Goal: Information Seeking & Learning: Learn about a topic

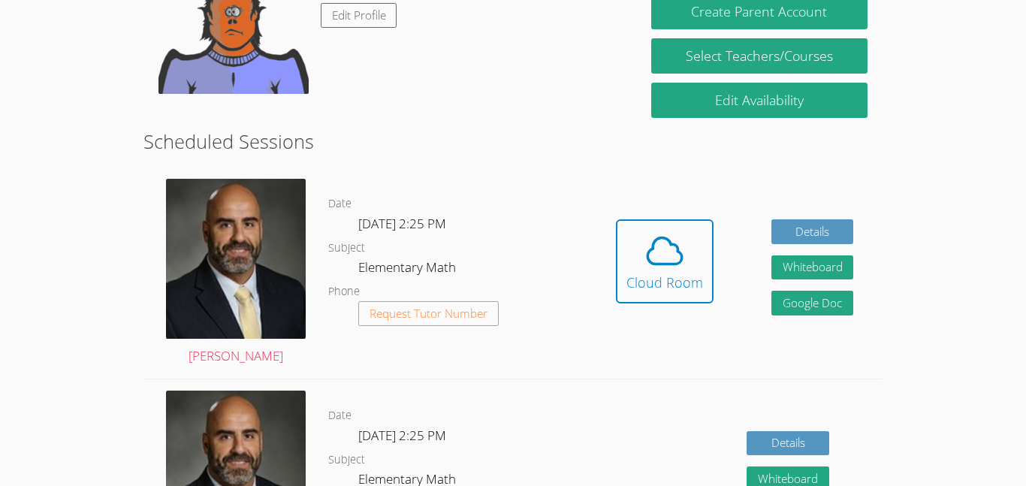
scroll to position [302, 0]
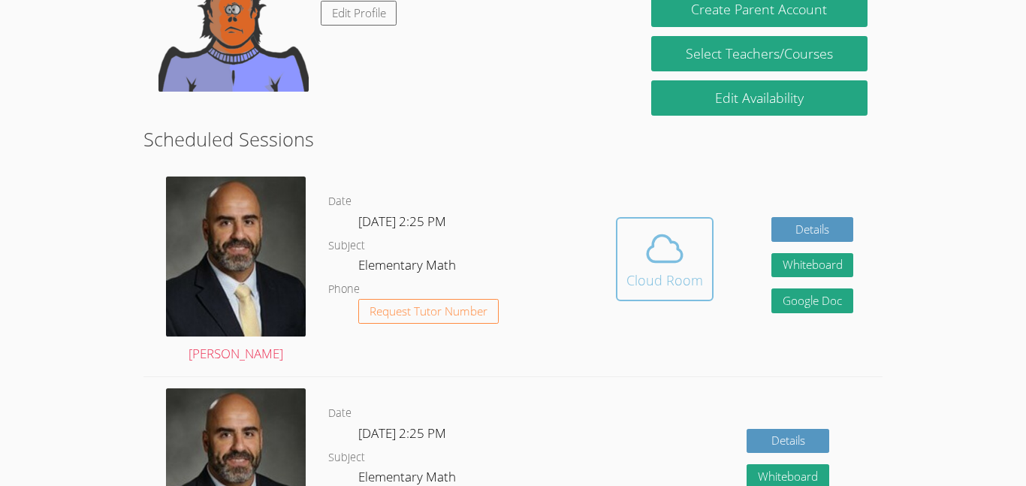
click at [674, 258] on icon at bounding box center [664, 248] width 42 height 42
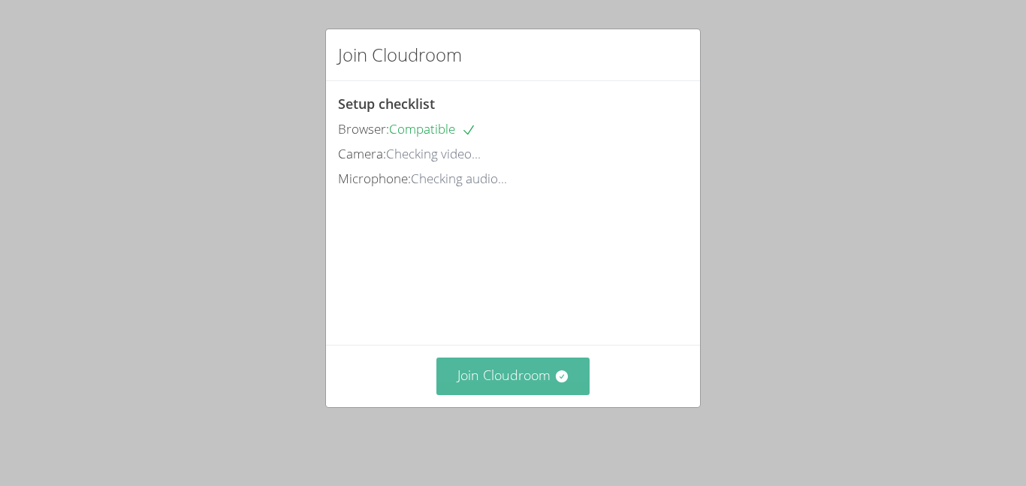
click at [529, 370] on button "Join Cloudroom" at bounding box center [513, 375] width 154 height 37
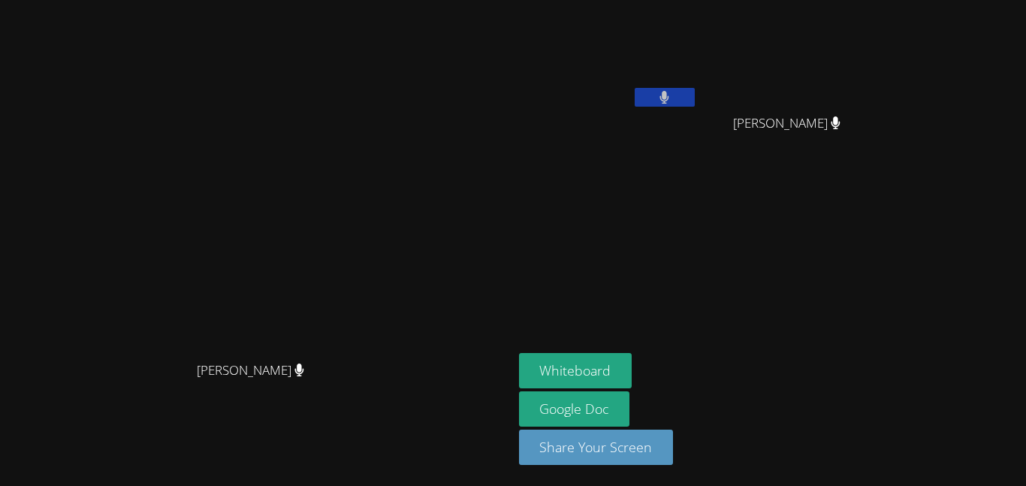
click at [694, 92] on button at bounding box center [664, 97] width 60 height 19
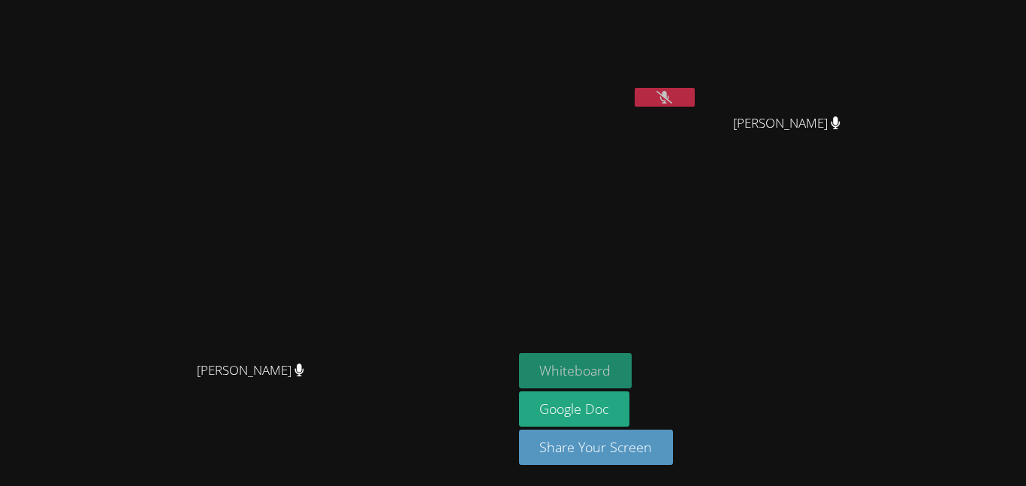
click at [632, 387] on button "Whiteboard" at bounding box center [575, 370] width 113 height 35
click at [694, 92] on button at bounding box center [664, 97] width 60 height 19
click at [694, 103] on button at bounding box center [664, 97] width 60 height 19
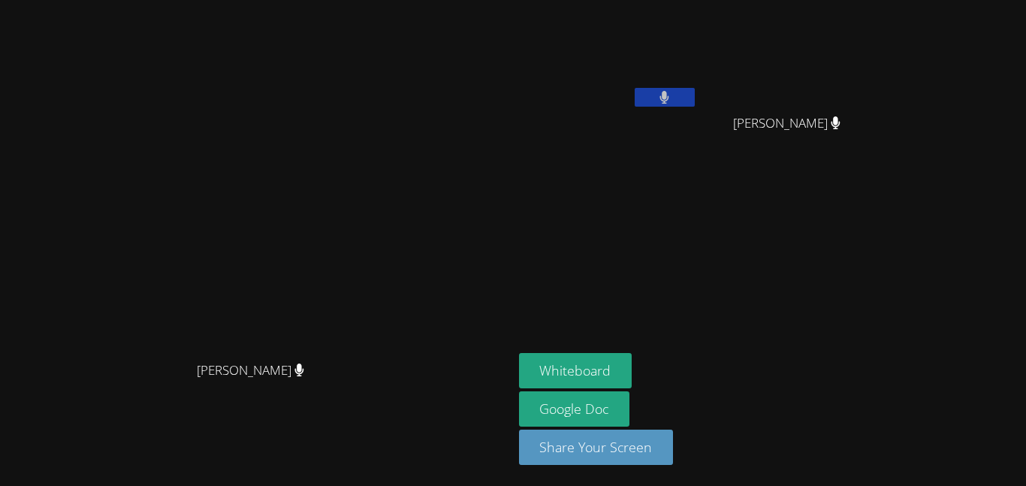
click at [694, 103] on button at bounding box center [664, 97] width 60 height 19
click at [694, 101] on button at bounding box center [664, 97] width 60 height 19
click at [694, 104] on button at bounding box center [664, 97] width 60 height 19
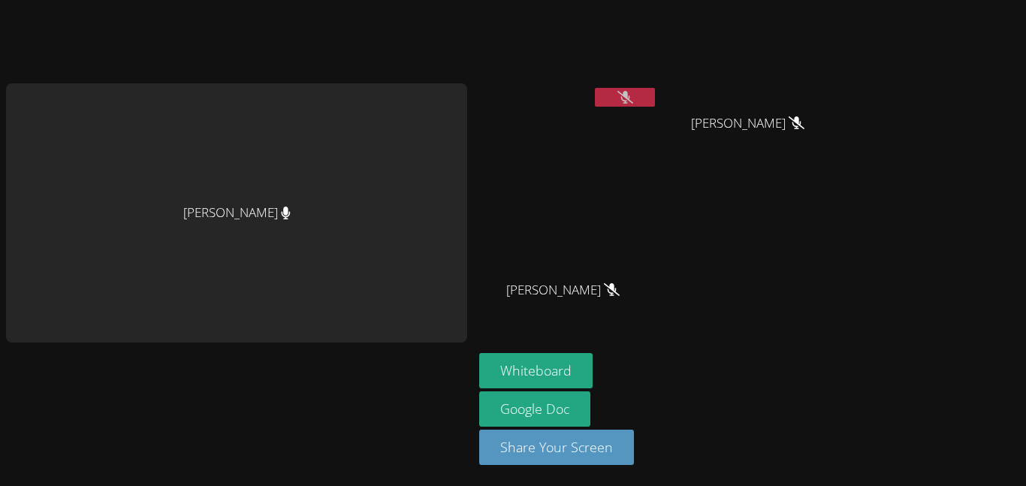
click at [633, 91] on icon at bounding box center [625, 97] width 16 height 13
click at [637, 93] on button at bounding box center [625, 97] width 60 height 19
click at [646, 92] on button at bounding box center [625, 97] width 60 height 19
click at [644, 99] on button at bounding box center [625, 97] width 60 height 19
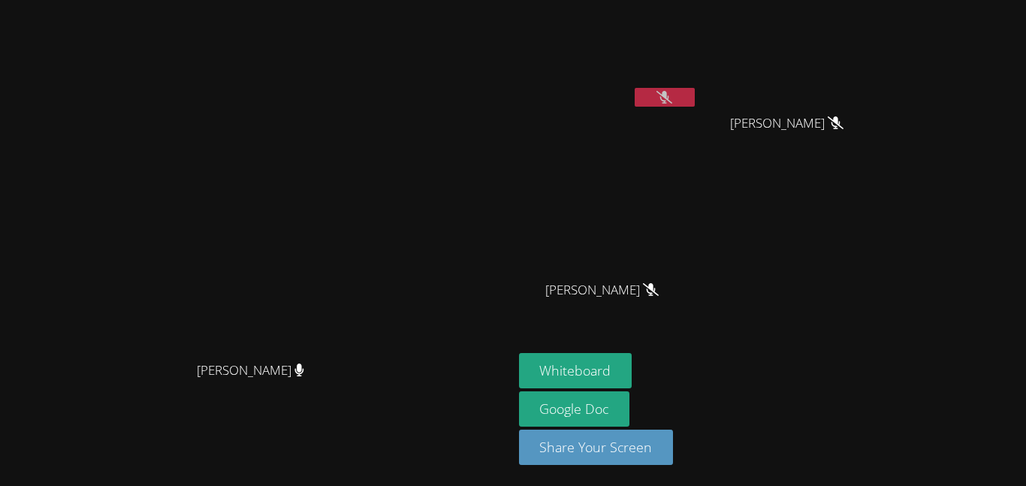
click at [694, 100] on button at bounding box center [664, 97] width 60 height 19
click at [694, 94] on button at bounding box center [664, 97] width 60 height 19
click at [697, 85] on video at bounding box center [608, 56] width 179 height 101
click at [672, 101] on icon at bounding box center [664, 97] width 16 height 13
click at [669, 96] on icon at bounding box center [664, 97] width 9 height 13
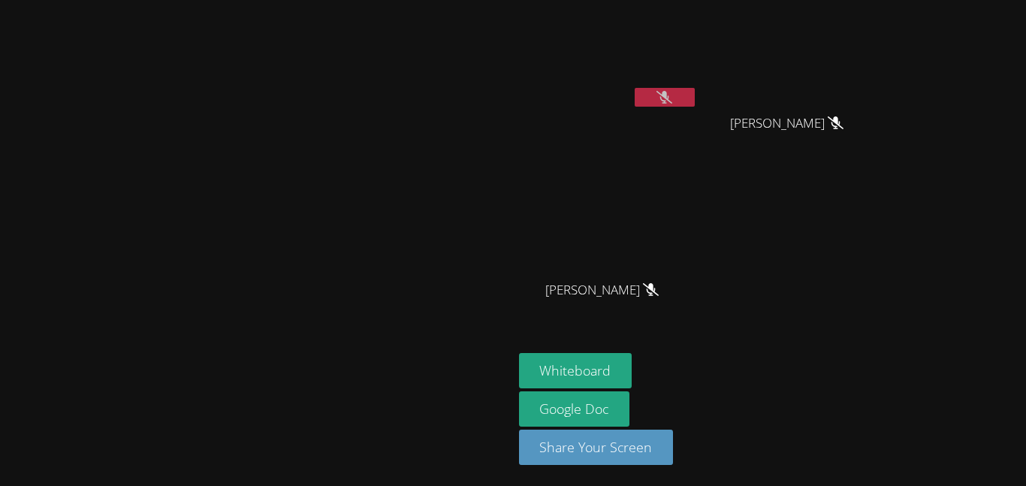
click at [694, 98] on button at bounding box center [664, 97] width 60 height 19
click at [694, 92] on button at bounding box center [664, 97] width 60 height 19
click at [694, 93] on button at bounding box center [664, 97] width 60 height 19
click at [694, 101] on button at bounding box center [664, 97] width 60 height 19
click at [694, 96] on button at bounding box center [664, 97] width 60 height 19
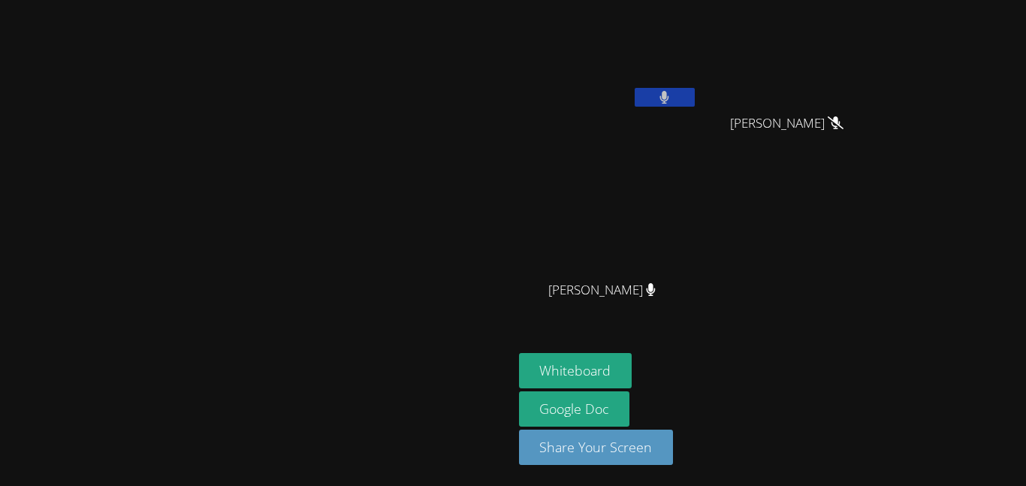
click at [694, 104] on button at bounding box center [664, 97] width 60 height 19
click at [672, 95] on icon at bounding box center [664, 97] width 16 height 13
click at [694, 92] on button at bounding box center [664, 97] width 60 height 19
click at [694, 103] on button at bounding box center [664, 97] width 60 height 19
click at [669, 100] on icon at bounding box center [664, 97] width 10 height 13
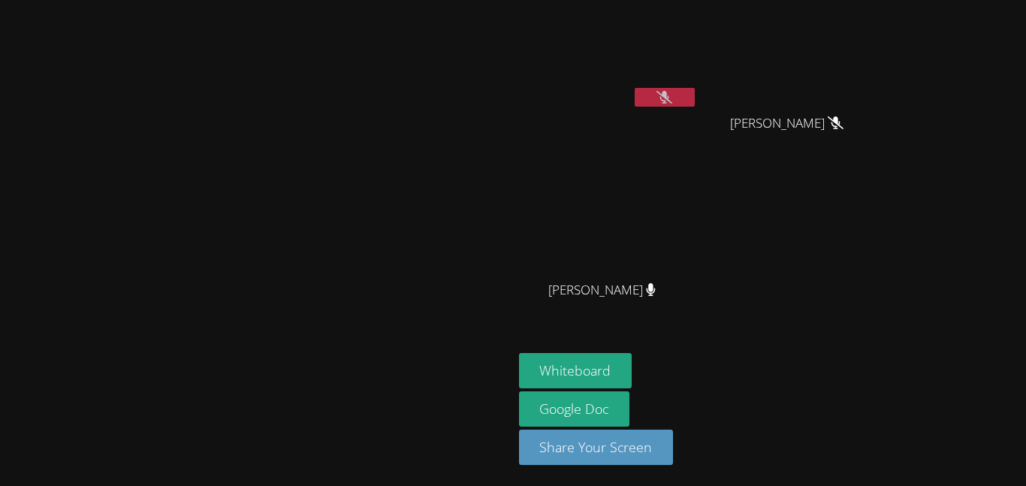
click at [694, 98] on button at bounding box center [664, 97] width 60 height 19
click at [669, 94] on icon at bounding box center [664, 97] width 9 height 13
click at [672, 92] on icon at bounding box center [664, 97] width 16 height 13
click at [697, 86] on video at bounding box center [608, 56] width 179 height 101
click at [694, 105] on button at bounding box center [664, 97] width 60 height 19
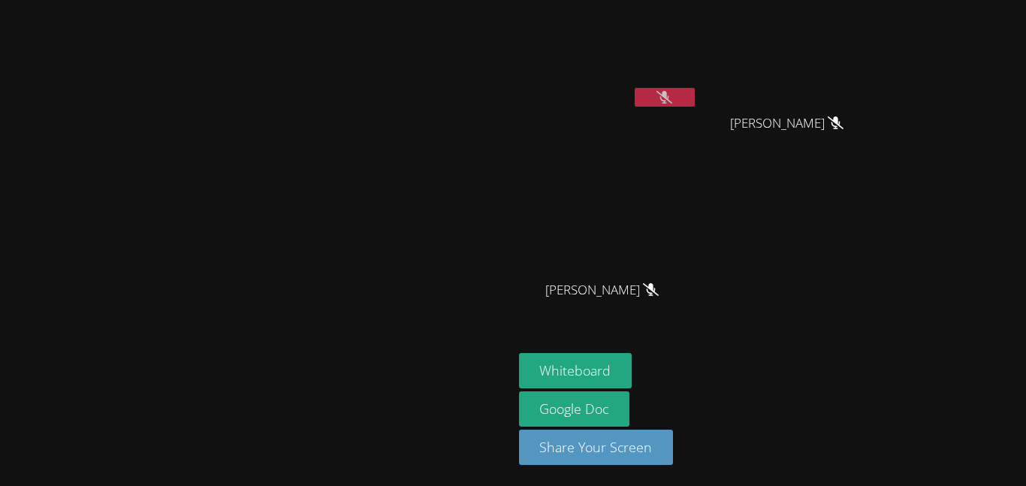
click at [694, 98] on button at bounding box center [664, 97] width 60 height 19
click at [694, 89] on button at bounding box center [664, 97] width 60 height 19
click at [672, 96] on icon at bounding box center [664, 97] width 16 height 13
click at [694, 101] on button at bounding box center [664, 97] width 60 height 19
click at [694, 104] on button at bounding box center [664, 97] width 60 height 19
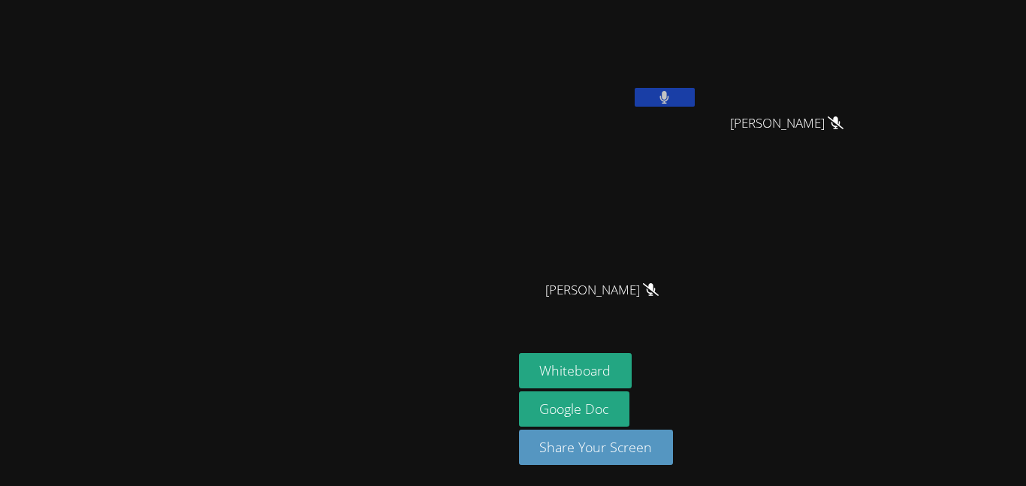
click at [694, 88] on button at bounding box center [664, 97] width 60 height 19
click at [672, 96] on icon at bounding box center [664, 97] width 16 height 13
click at [694, 98] on button at bounding box center [664, 97] width 60 height 19
click at [694, 101] on button at bounding box center [664, 97] width 60 height 19
click at [694, 99] on button at bounding box center [664, 97] width 60 height 19
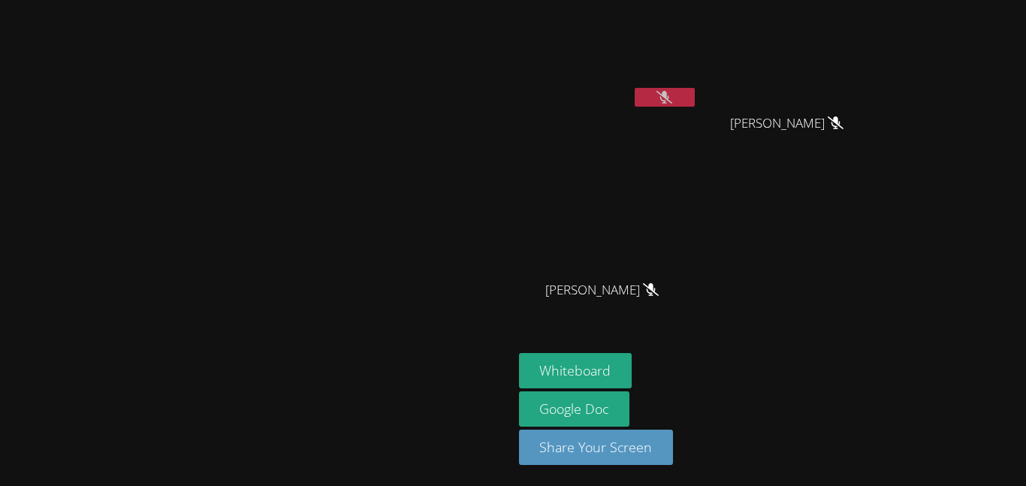
click at [672, 98] on icon at bounding box center [664, 97] width 16 height 13
click at [697, 86] on video at bounding box center [608, 56] width 179 height 101
click at [694, 98] on button at bounding box center [664, 97] width 60 height 19
click at [672, 98] on icon at bounding box center [664, 97] width 16 height 13
click at [697, 82] on video at bounding box center [608, 56] width 179 height 101
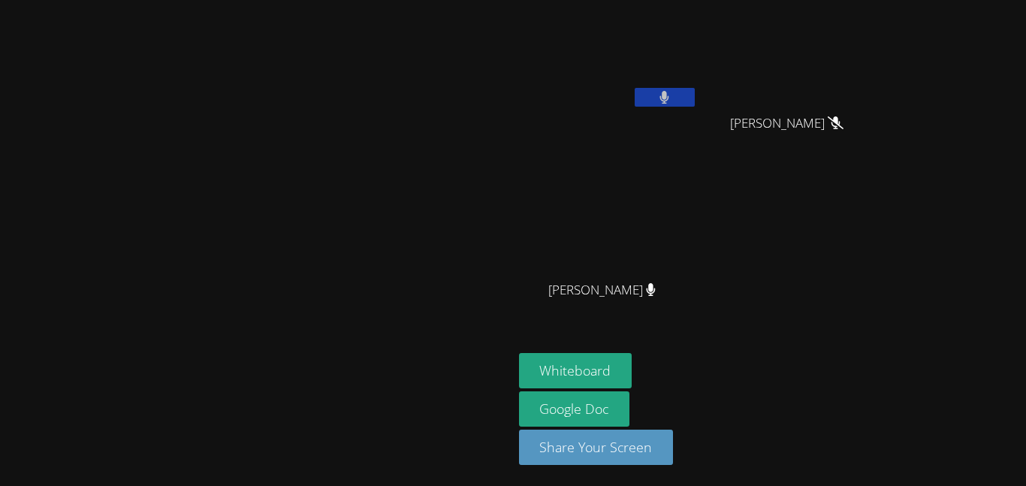
click at [697, 83] on video at bounding box center [608, 56] width 179 height 101
click at [694, 98] on button at bounding box center [664, 97] width 60 height 19
click at [694, 103] on button at bounding box center [664, 97] width 60 height 19
click at [694, 97] on button at bounding box center [664, 97] width 60 height 19
click at [694, 96] on button at bounding box center [664, 97] width 60 height 19
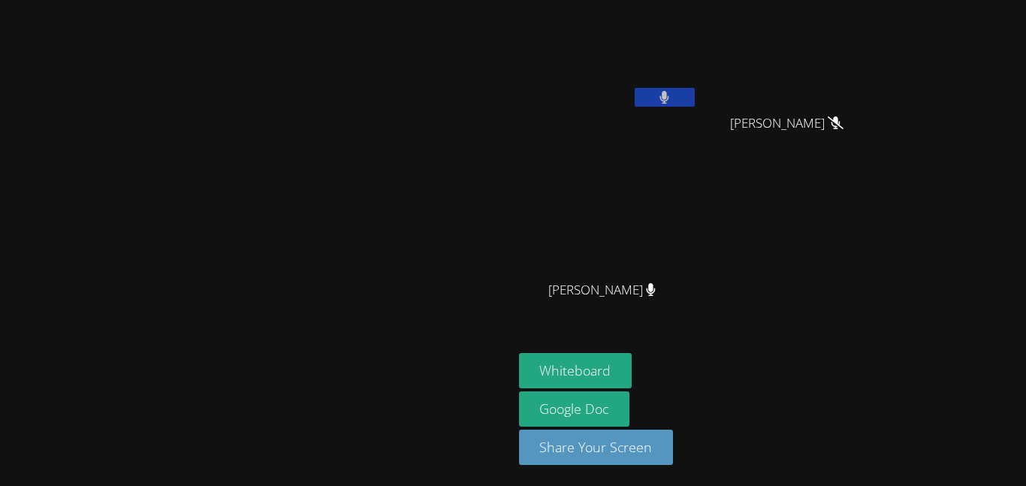
click at [694, 91] on button at bounding box center [664, 97] width 60 height 19
click at [697, 86] on video at bounding box center [608, 56] width 179 height 101
click at [694, 89] on button at bounding box center [664, 97] width 60 height 19
click at [694, 88] on button at bounding box center [664, 97] width 60 height 19
click at [672, 93] on icon at bounding box center [664, 97] width 16 height 13
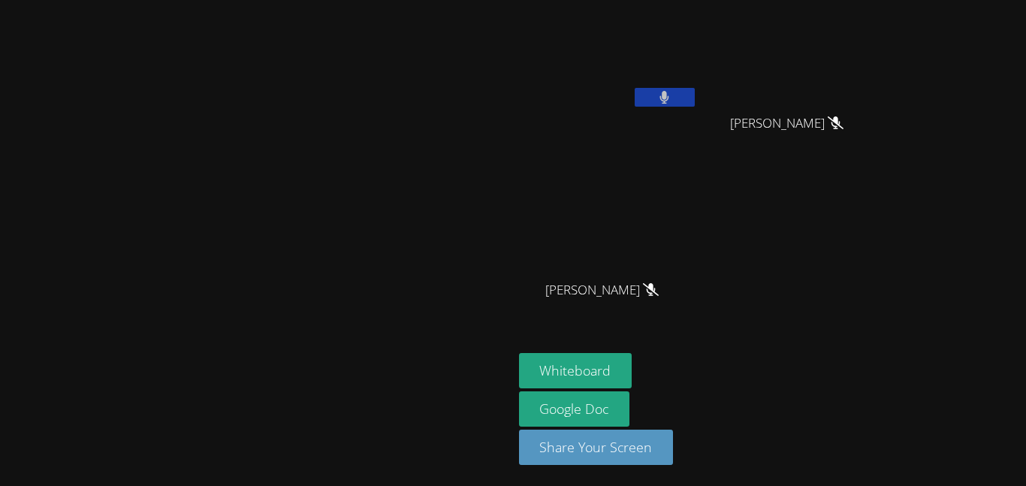
click at [694, 104] on button at bounding box center [664, 97] width 60 height 19
click at [694, 98] on button at bounding box center [664, 97] width 60 height 19
click at [669, 100] on icon at bounding box center [664, 97] width 10 height 13
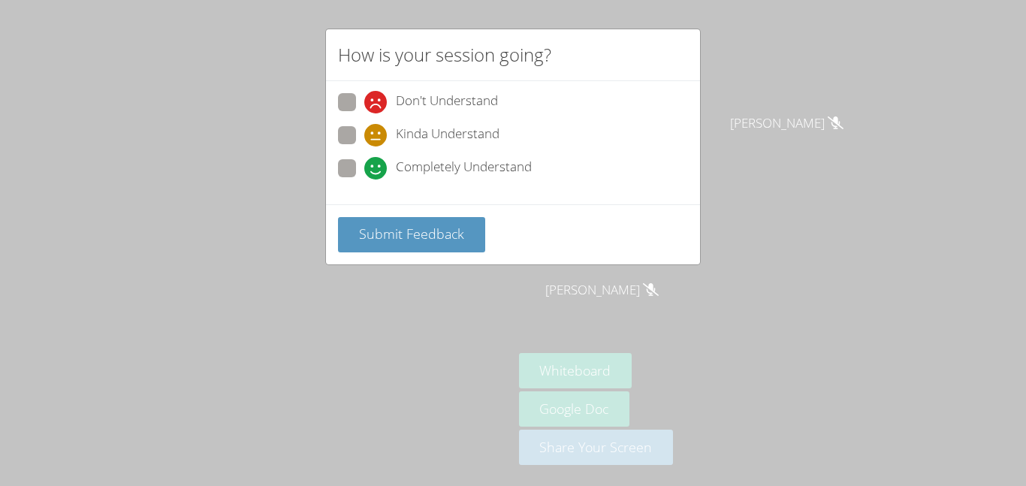
click at [401, 165] on span "Completely Understand" at bounding box center [464, 168] width 136 height 23
click at [377, 165] on input "Completely Understand" at bounding box center [370, 165] width 13 height 13
radio input "true"
click at [387, 134] on div "Kinda Understand" at bounding box center [431, 135] width 135 height 23
click at [377, 134] on input "Kinda Understand" at bounding box center [370, 132] width 13 height 13
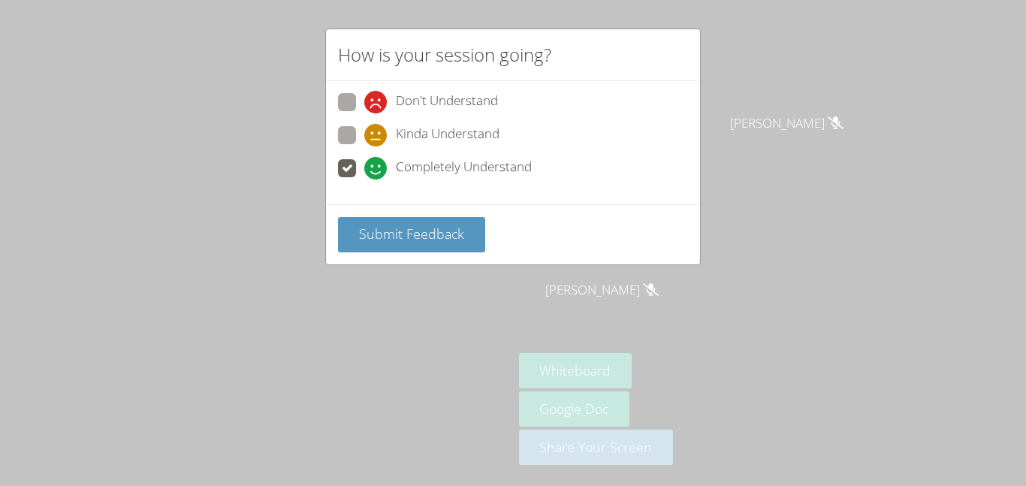
radio input "true"
click at [389, 172] on div "Completely Understand" at bounding box center [447, 168] width 167 height 23
click at [377, 172] on input "Completely Understand" at bounding box center [370, 165] width 13 height 13
radio input "true"
click at [408, 227] on span "Submit Feedback" at bounding box center [411, 233] width 105 height 18
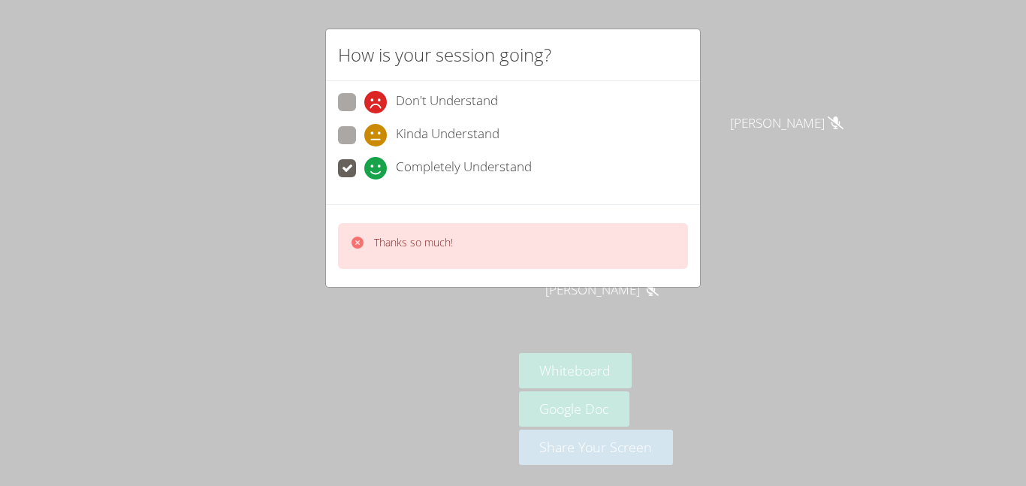
click at [384, 247] on p "Thanks so much!" at bounding box center [413, 242] width 79 height 15
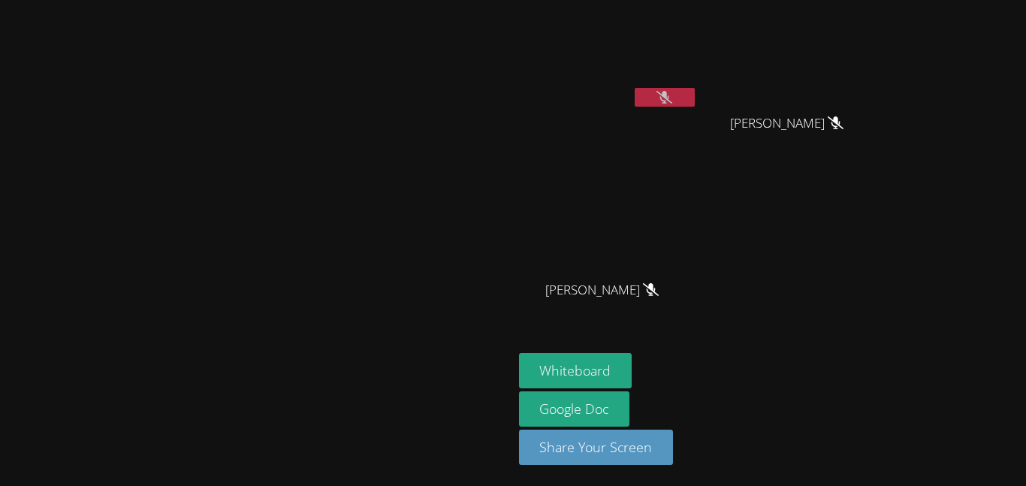
click at [694, 101] on button at bounding box center [664, 97] width 60 height 19
click at [694, 98] on button at bounding box center [664, 97] width 60 height 19
click at [672, 95] on icon at bounding box center [664, 97] width 16 height 13
click at [669, 95] on icon at bounding box center [664, 97] width 10 height 13
click at [694, 88] on button at bounding box center [664, 97] width 60 height 19
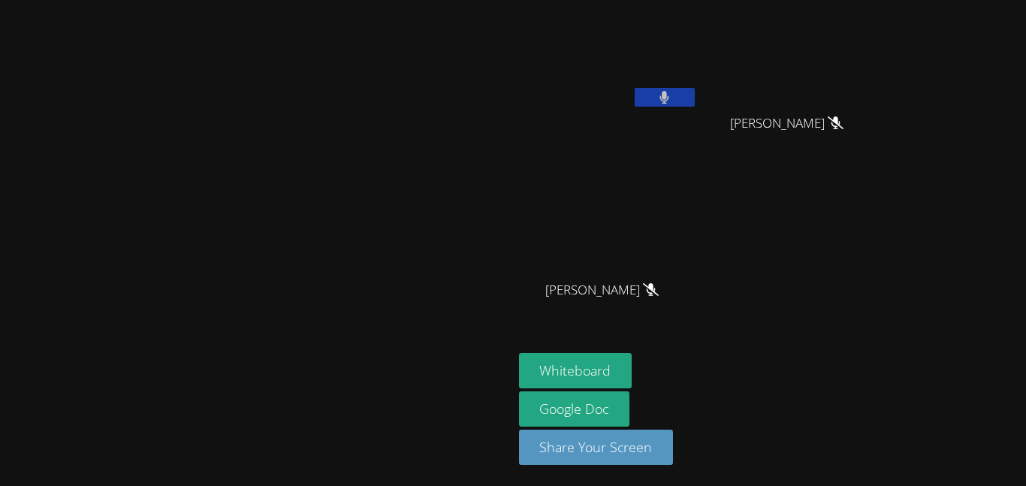
click at [694, 88] on button at bounding box center [664, 97] width 60 height 19
click at [694, 95] on button at bounding box center [664, 97] width 60 height 19
click at [694, 104] on button at bounding box center [664, 97] width 60 height 19
click at [697, 25] on video at bounding box center [608, 56] width 179 height 101
click at [672, 91] on icon at bounding box center [664, 97] width 16 height 13
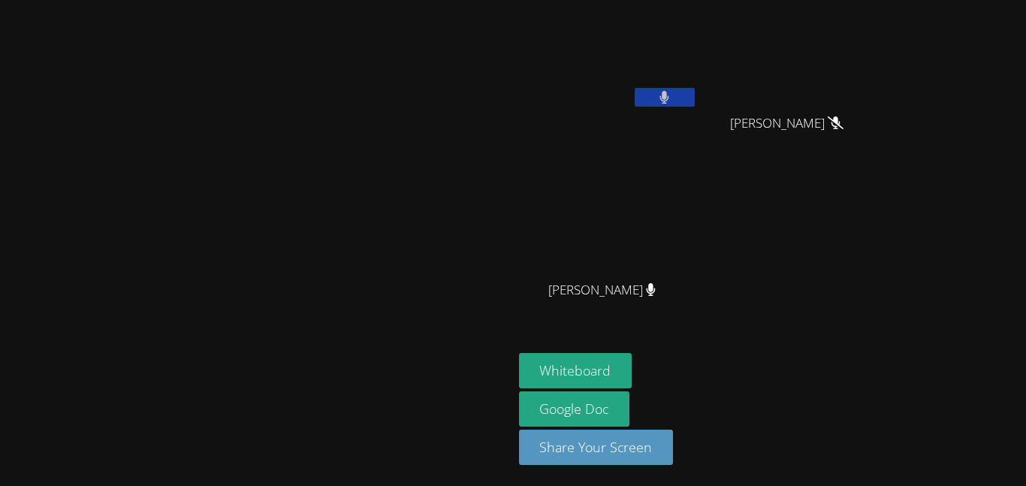
click at [694, 88] on button at bounding box center [664, 97] width 60 height 19
click at [369, 313] on video at bounding box center [255, 213] width 225 height 282
click at [694, 105] on button at bounding box center [664, 97] width 60 height 19
click at [694, 90] on button at bounding box center [664, 97] width 60 height 19
click at [672, 95] on icon at bounding box center [664, 97] width 16 height 13
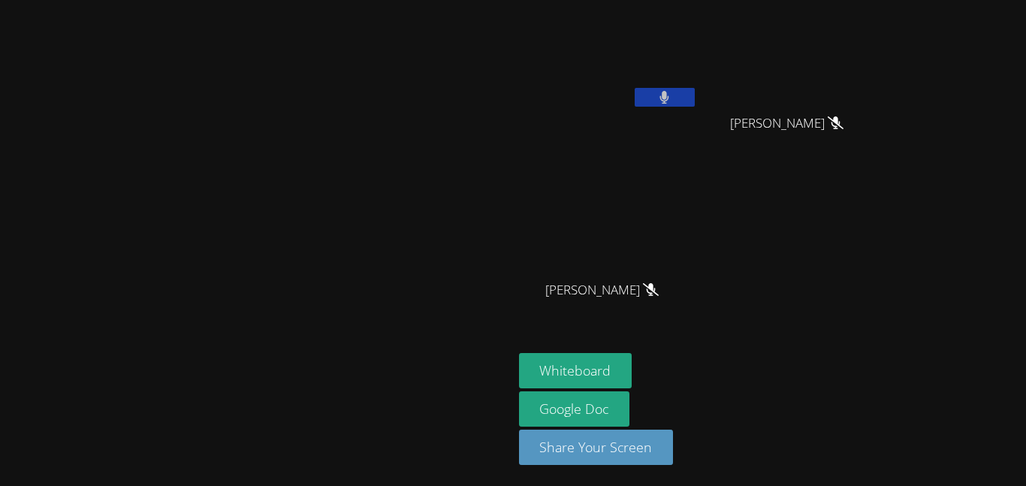
click at [669, 95] on icon at bounding box center [664, 97] width 10 height 13
click at [694, 89] on button at bounding box center [664, 97] width 60 height 19
click at [694, 104] on button at bounding box center [664, 97] width 60 height 19
